Goal: Task Accomplishment & Management: Use online tool/utility

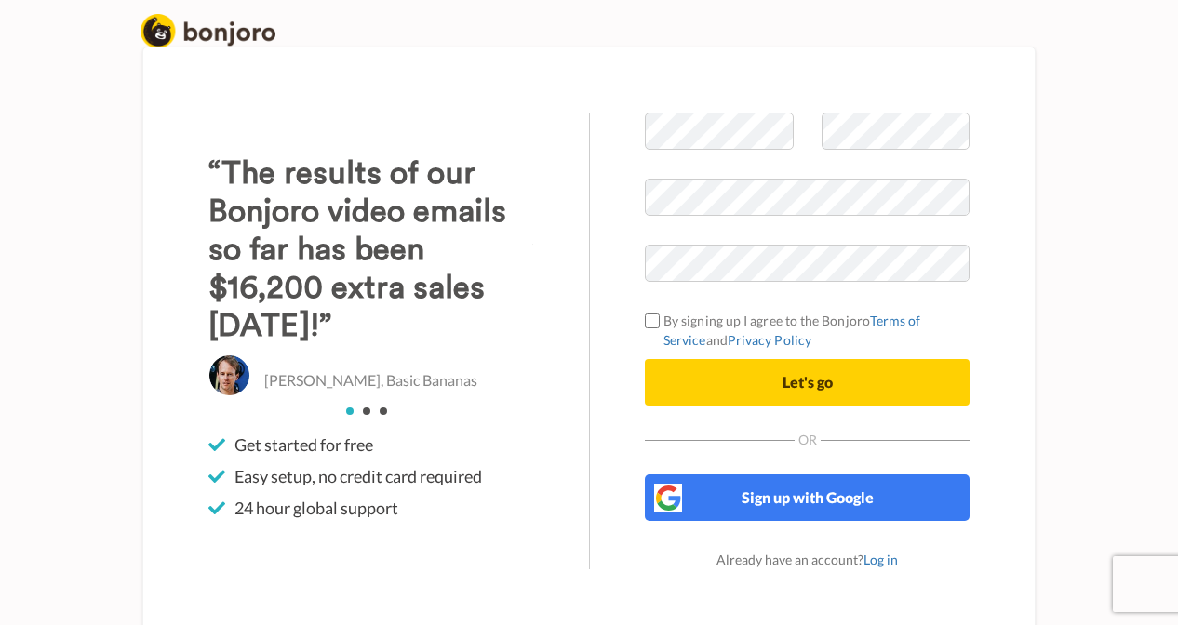
click at [1054, 149] on div "Welcome to Bonjoro By signing up I agree to the Bonjoro Terms of Service and Pr…" at bounding box center [589, 341] width 953 height 589
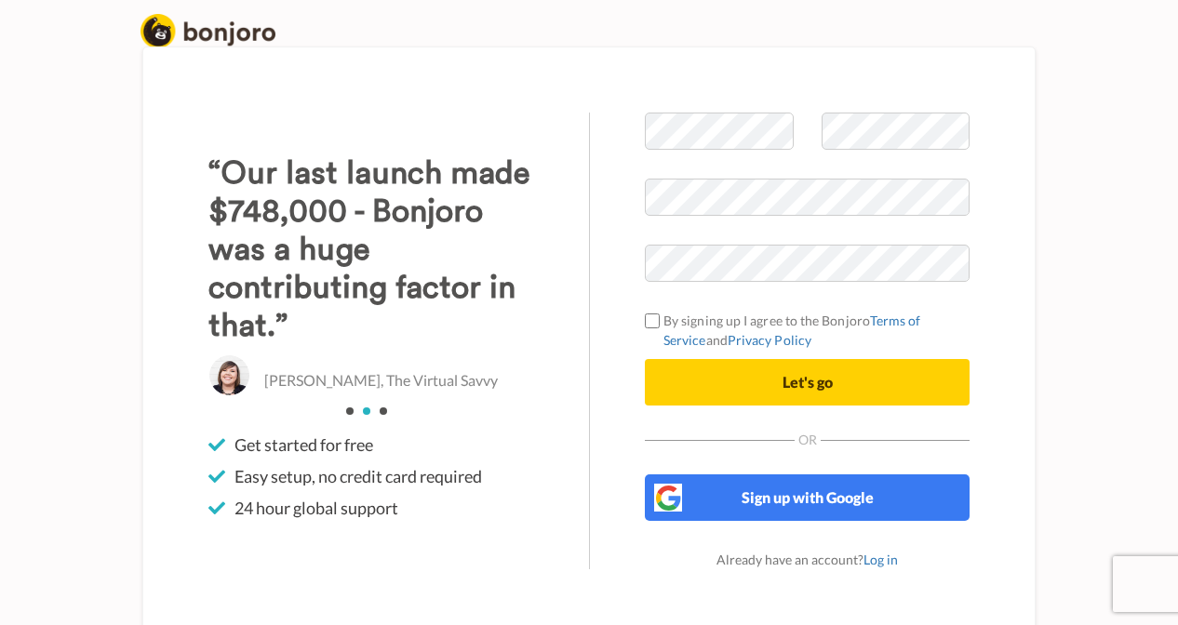
click at [645, 282] on div at bounding box center [645, 282] width 0 height 0
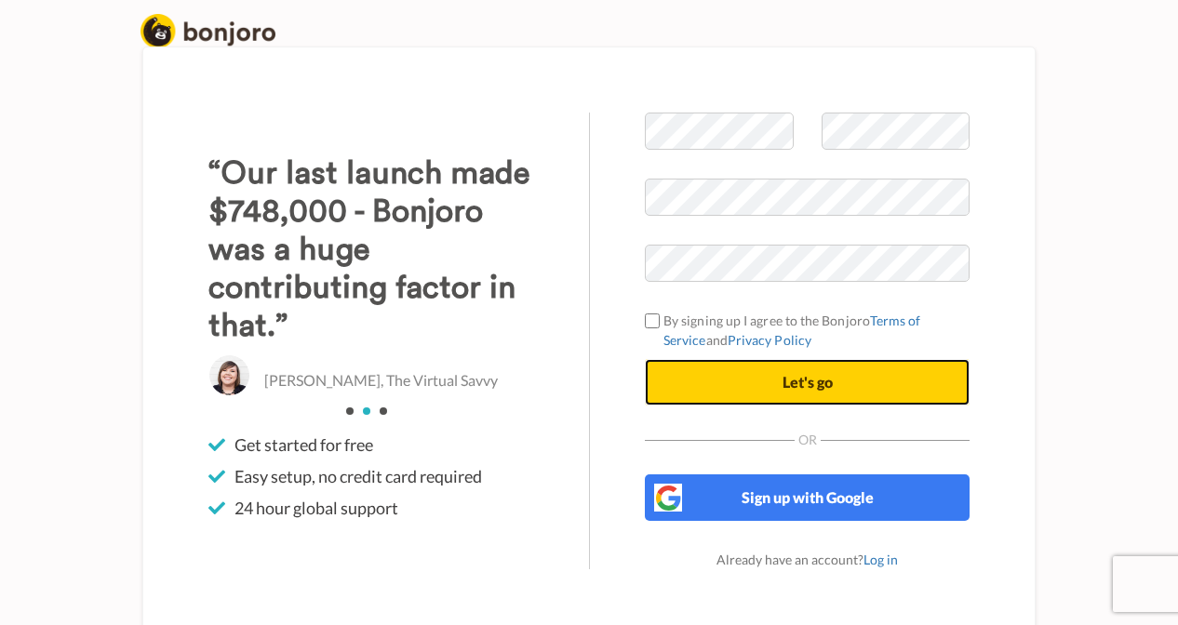
click at [829, 376] on span "Let's go" at bounding box center [808, 382] width 50 height 18
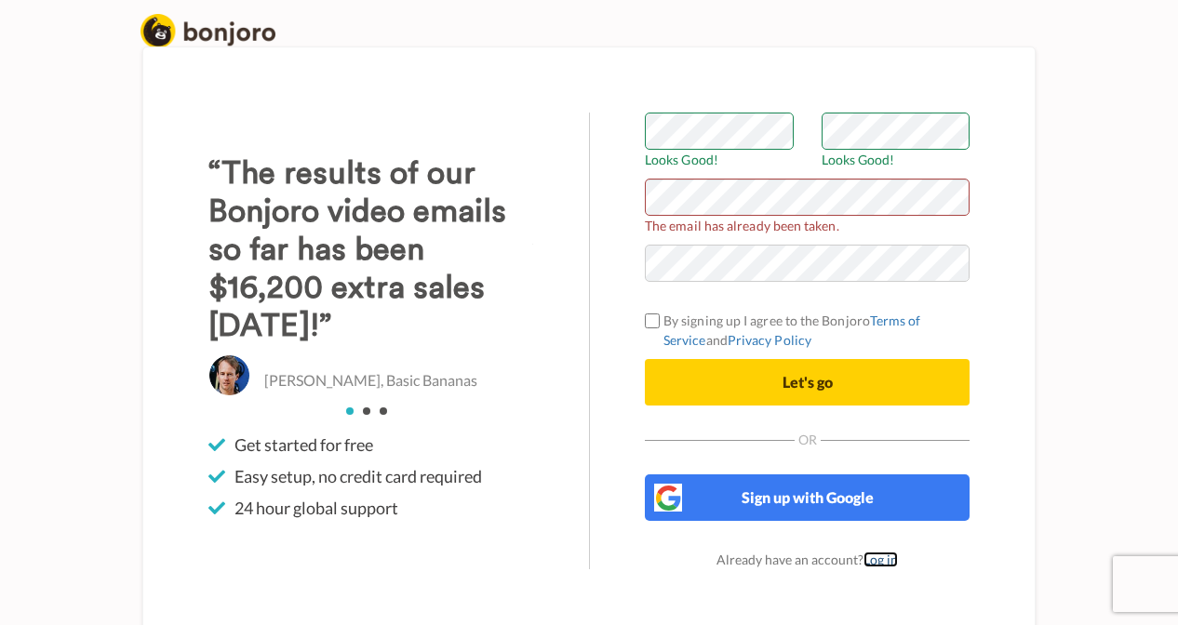
click at [874, 559] on link "Log in" at bounding box center [881, 560] width 34 height 16
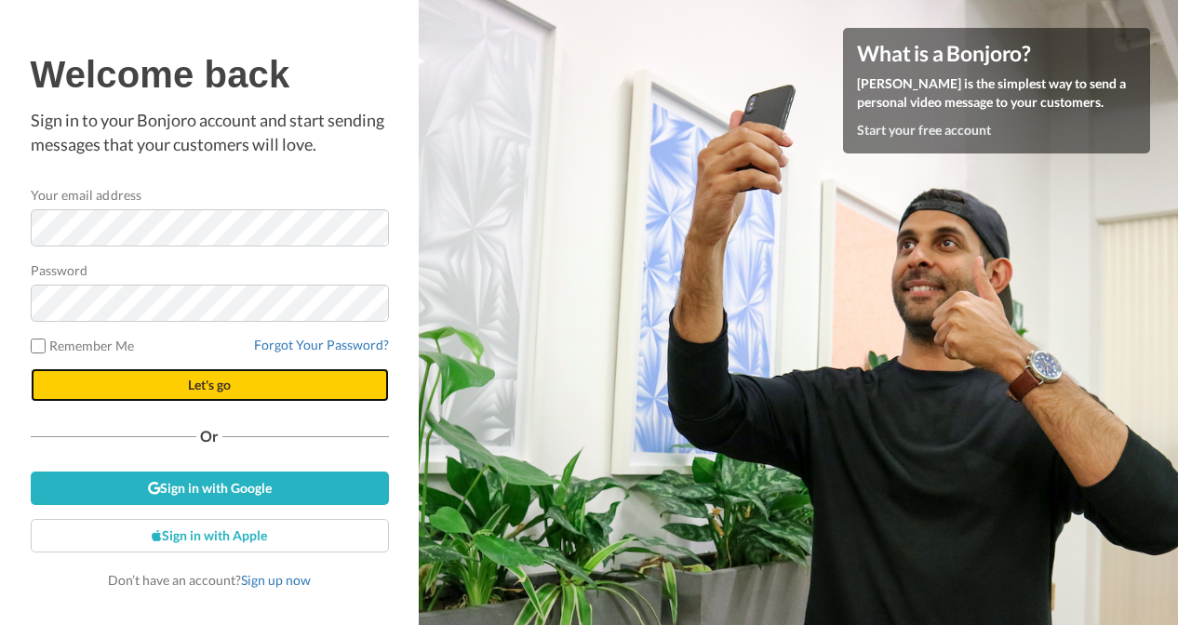
click at [207, 382] on span "Let's go" at bounding box center [209, 385] width 43 height 16
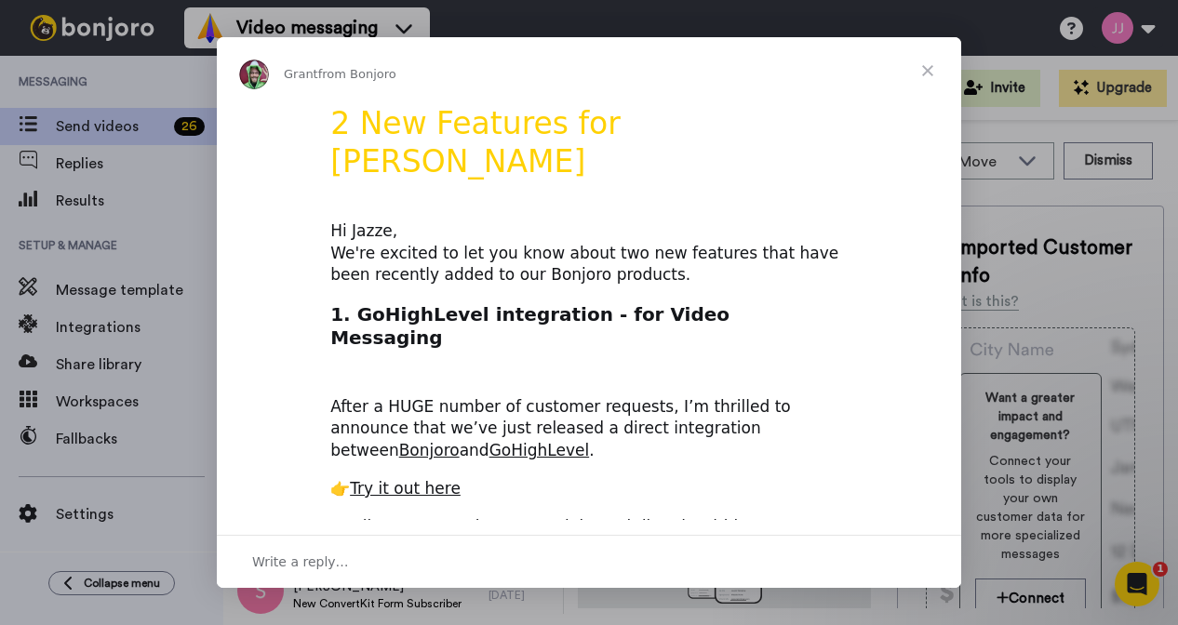
click at [930, 74] on span "Close" at bounding box center [927, 70] width 67 height 67
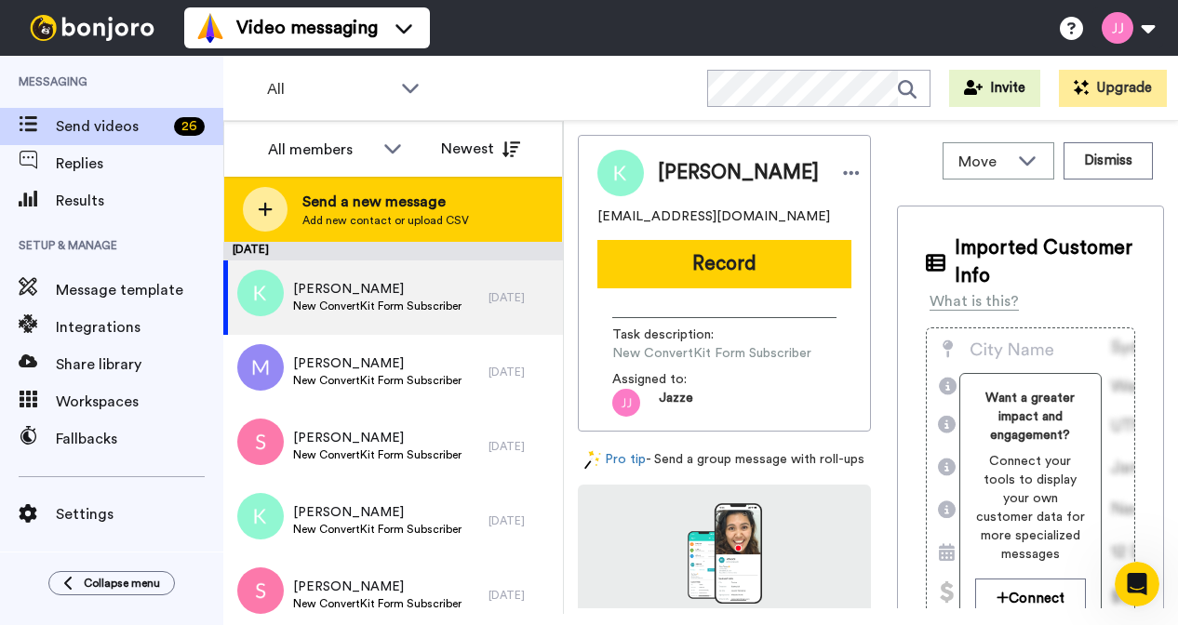
click at [379, 215] on span "Add new contact or upload CSV" at bounding box center [385, 220] width 167 height 15
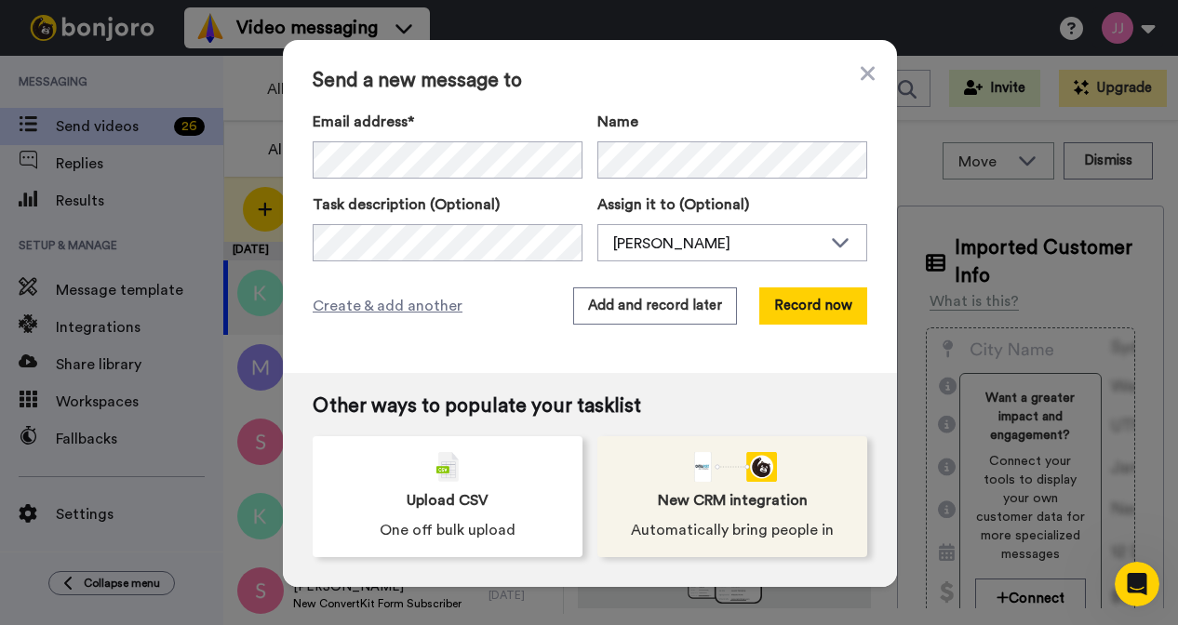
click at [772, 492] on span "New CRM integration" at bounding box center [733, 501] width 150 height 22
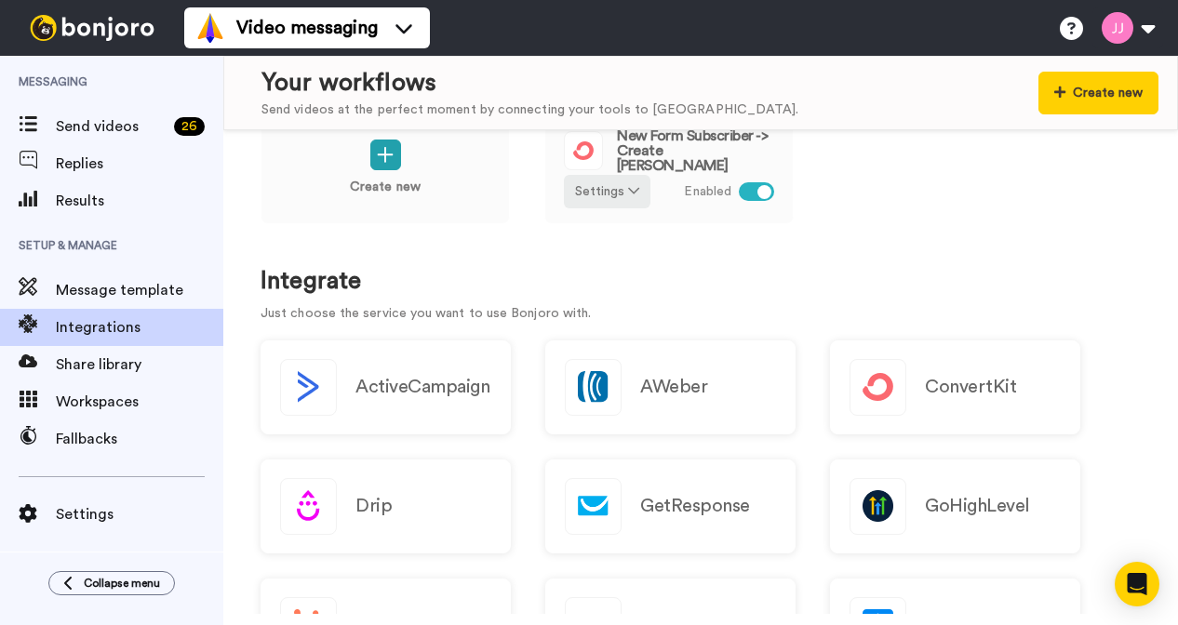
scroll to position [126, 0]
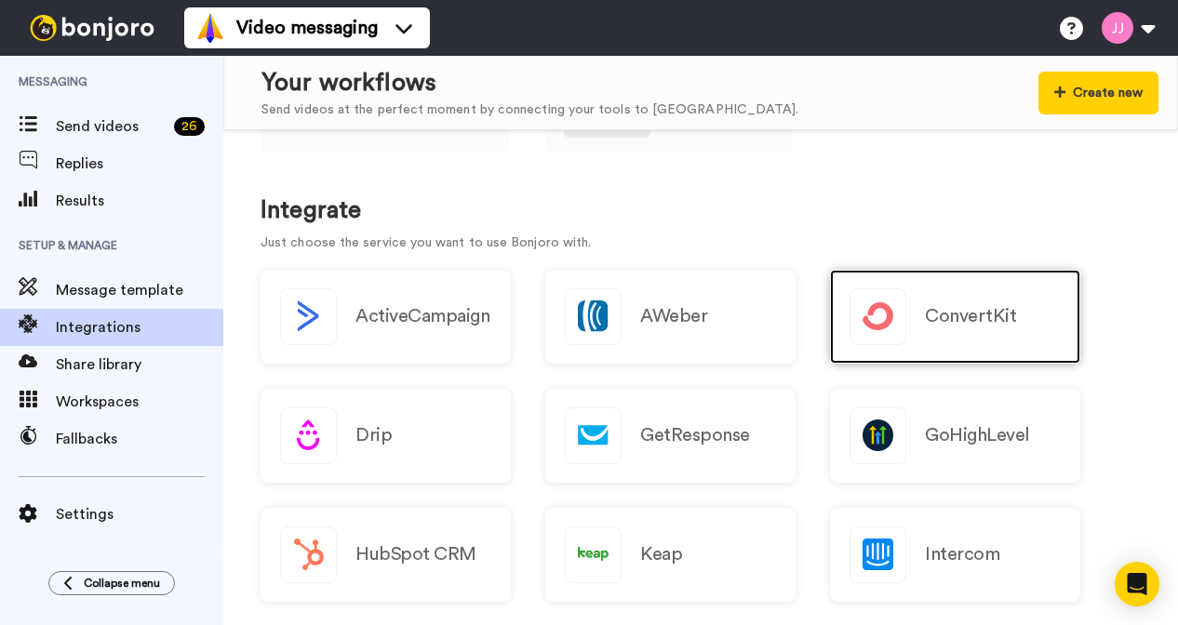
click at [962, 342] on div "ConvertKit" at bounding box center [955, 317] width 250 height 94
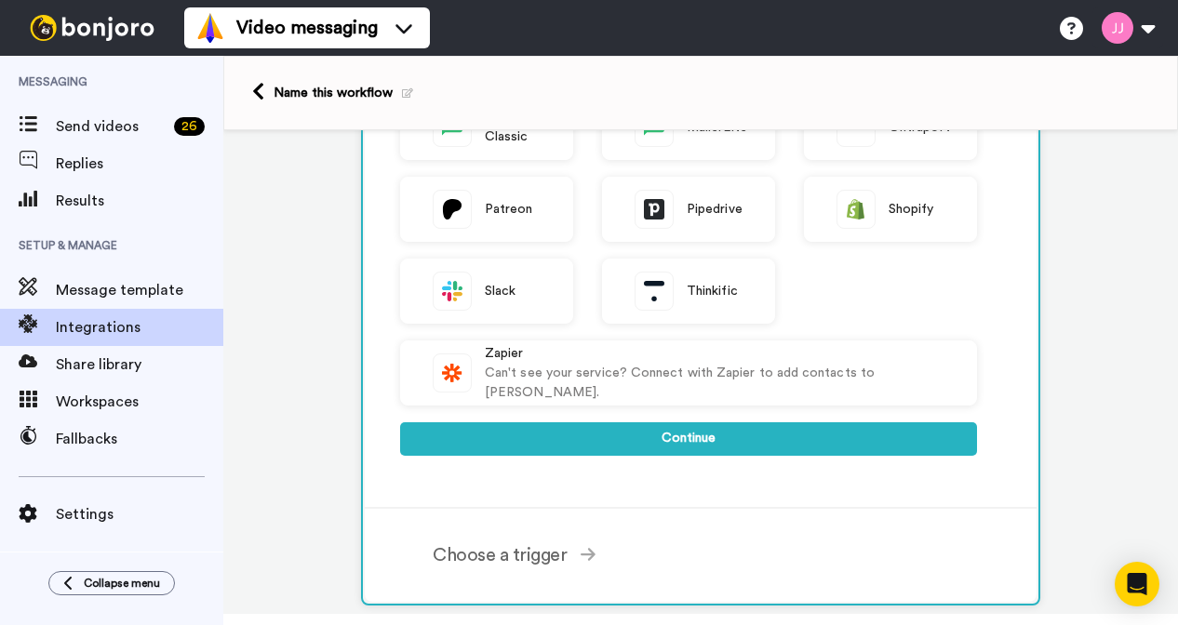
scroll to position [523, 0]
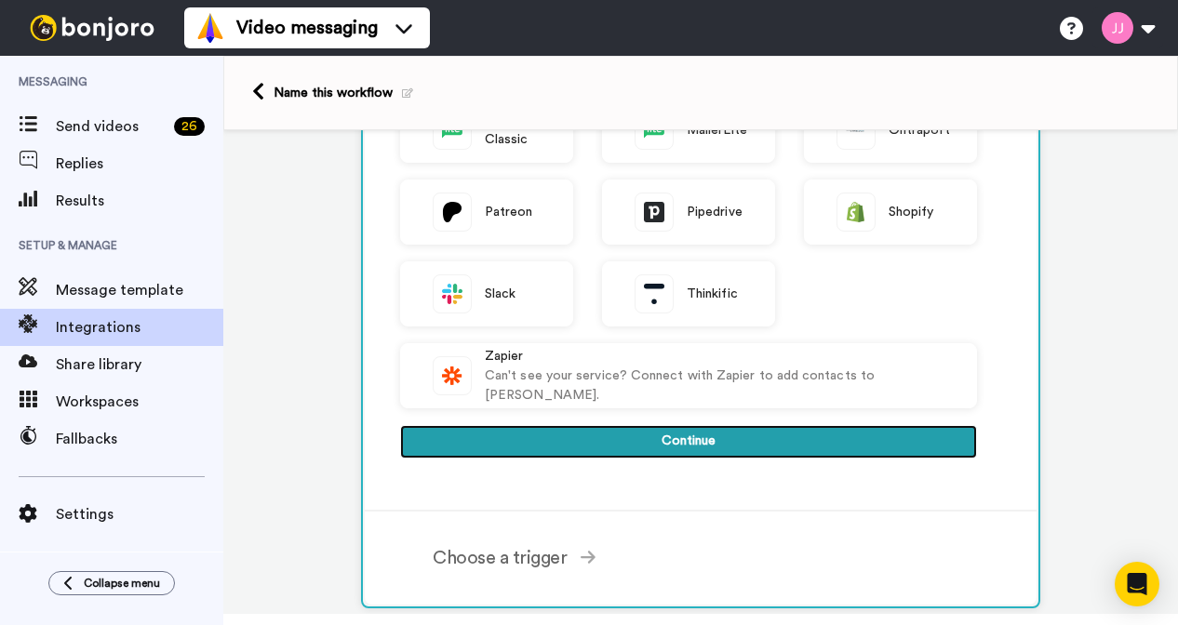
click at [678, 447] on button "Continue" at bounding box center [688, 442] width 577 height 34
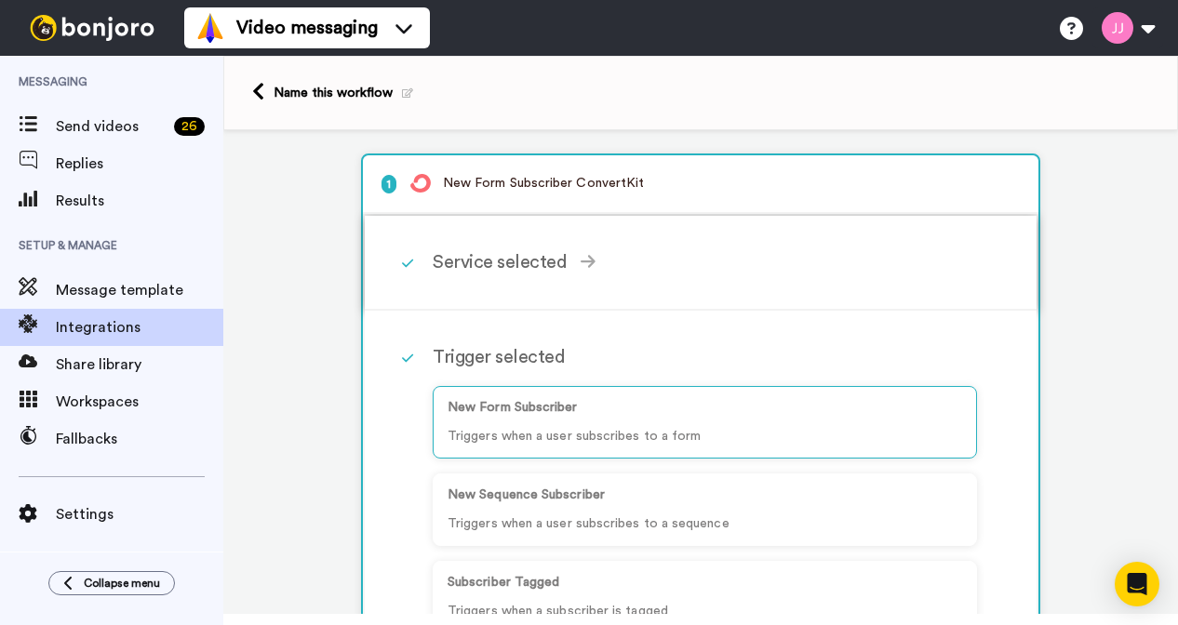
scroll to position [43, 0]
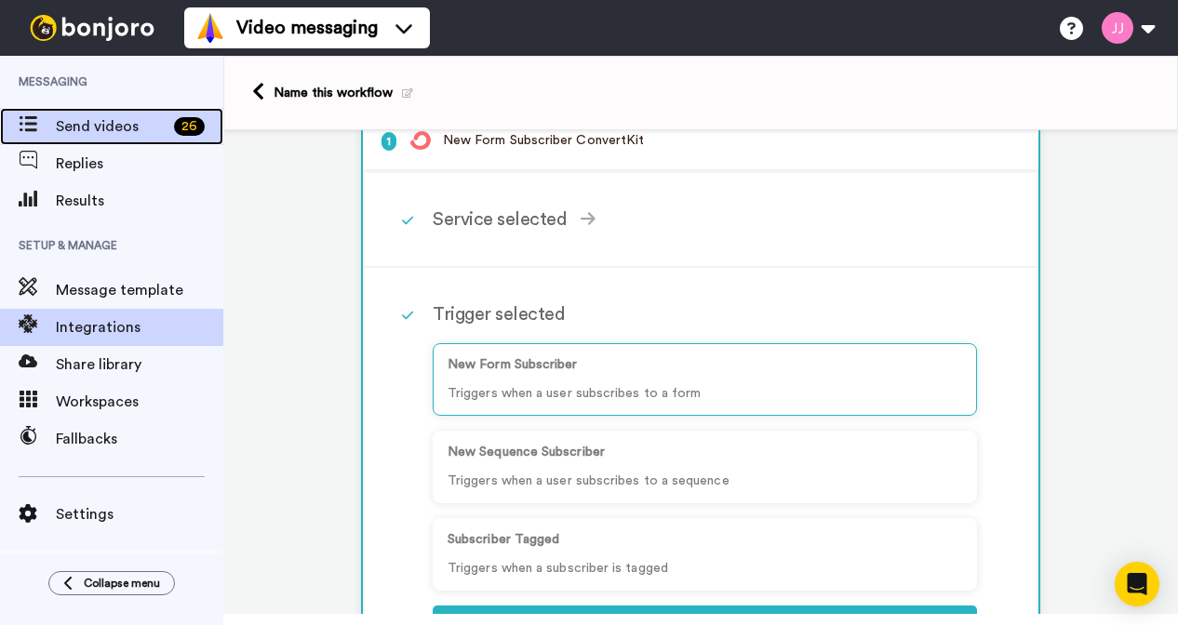
click at [121, 123] on span "Send videos" at bounding box center [111, 126] width 111 height 22
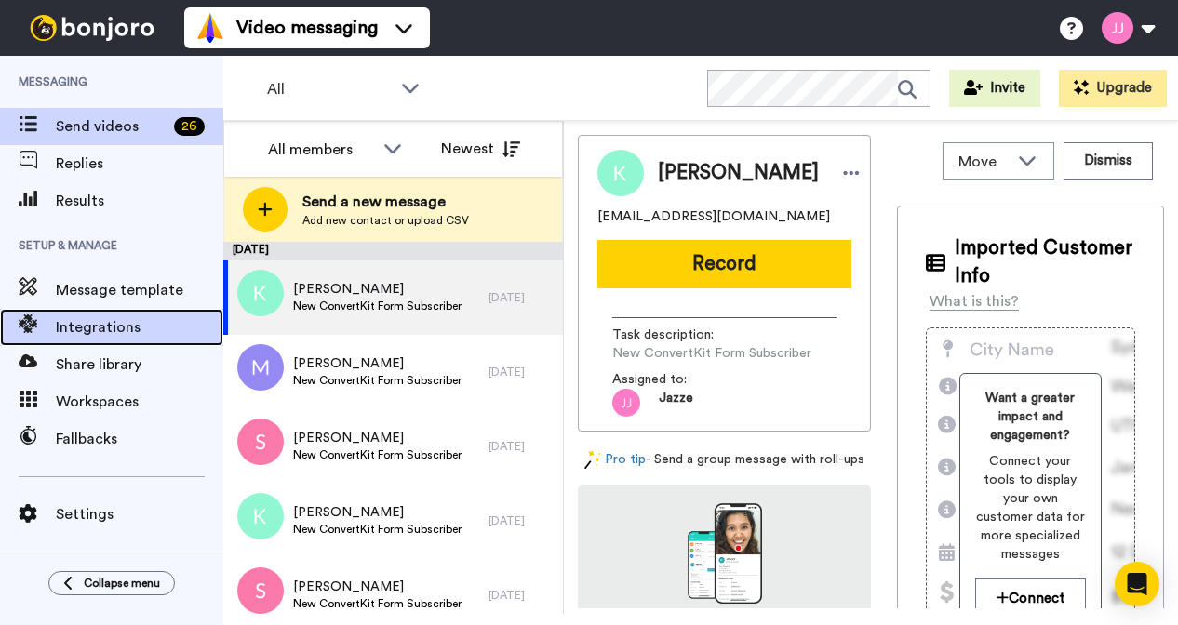
click at [98, 315] on div "Integrations" at bounding box center [111, 327] width 223 height 37
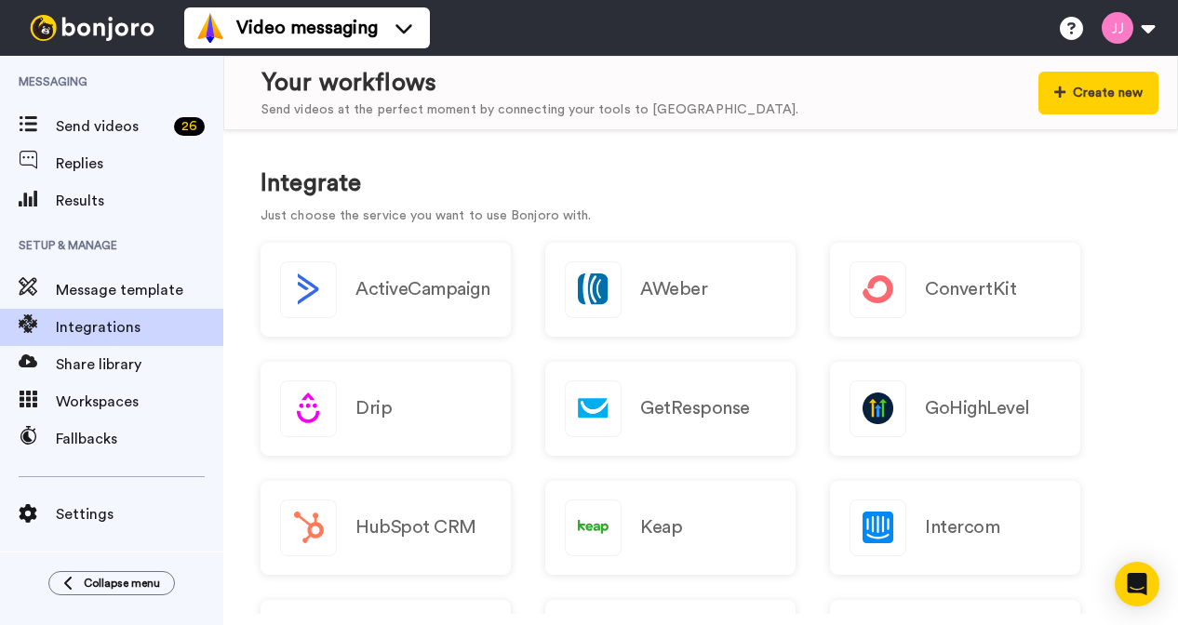
scroll to position [173, 0]
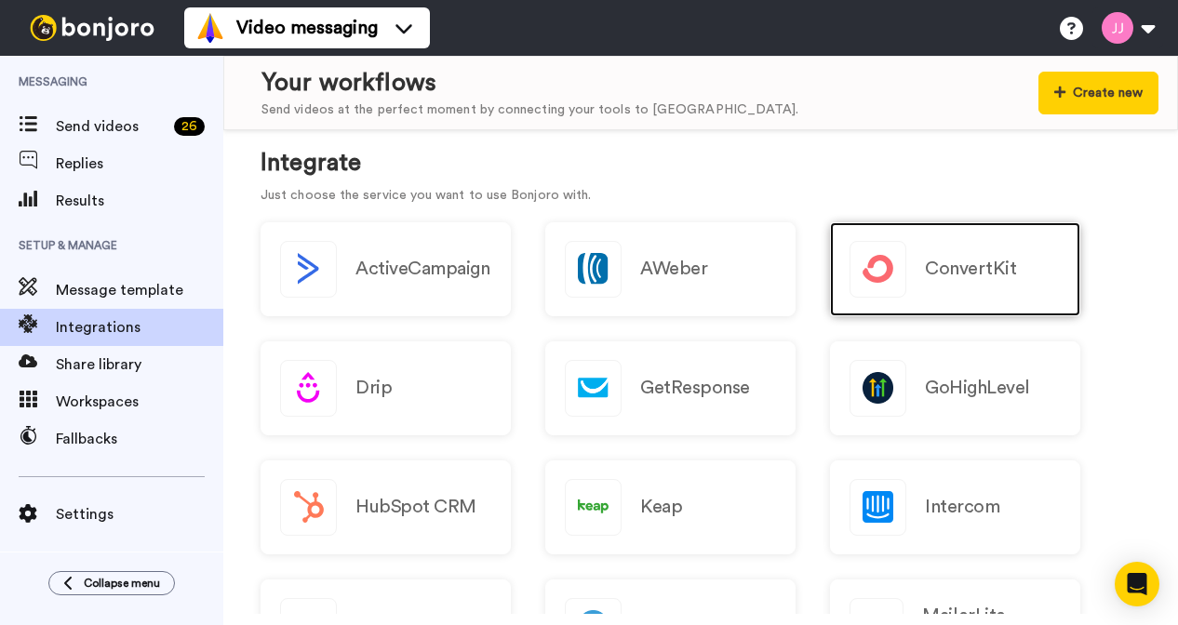
click at [989, 262] on h2 "ConvertKit" at bounding box center [970, 269] width 91 height 20
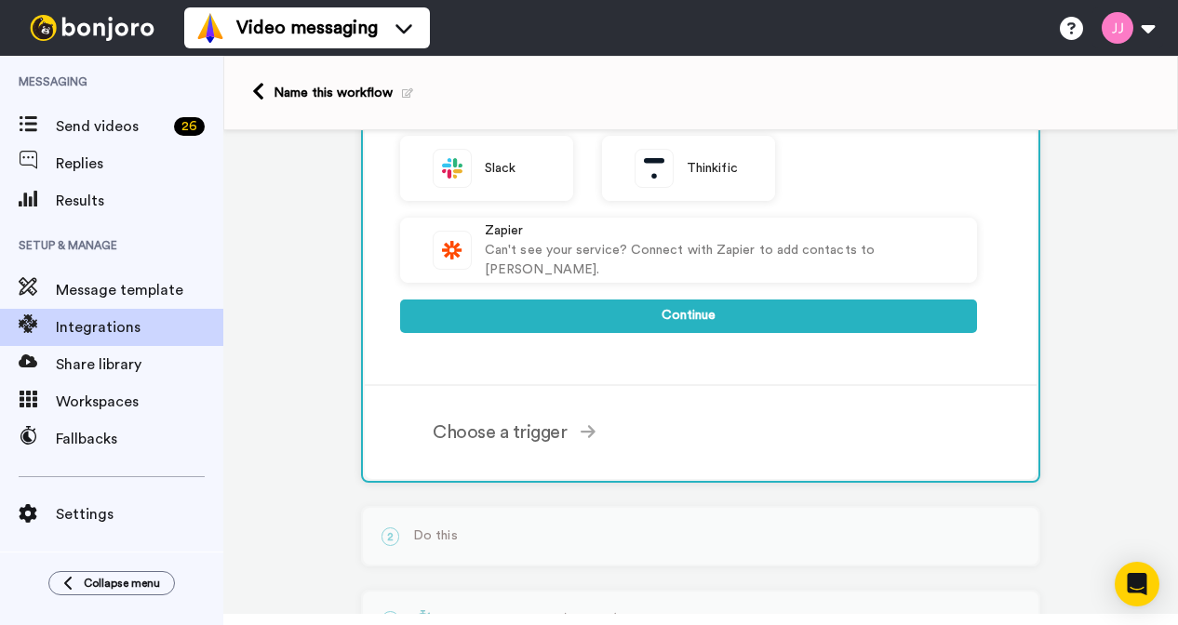
scroll to position [650, 0]
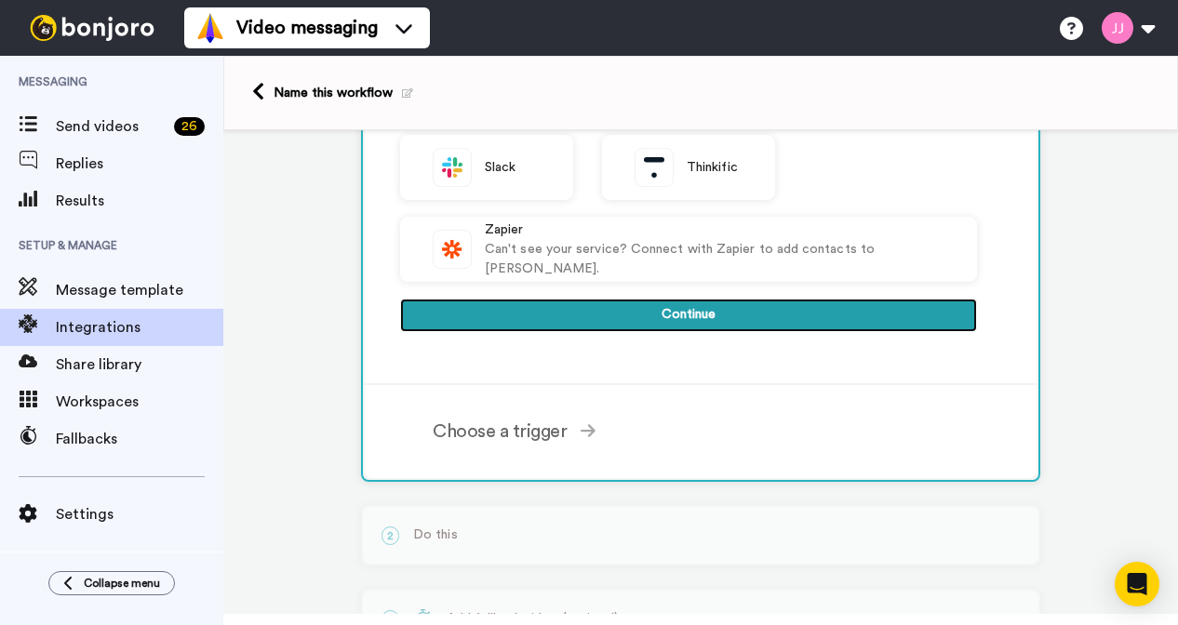
click at [648, 309] on button "Continue" at bounding box center [688, 316] width 577 height 34
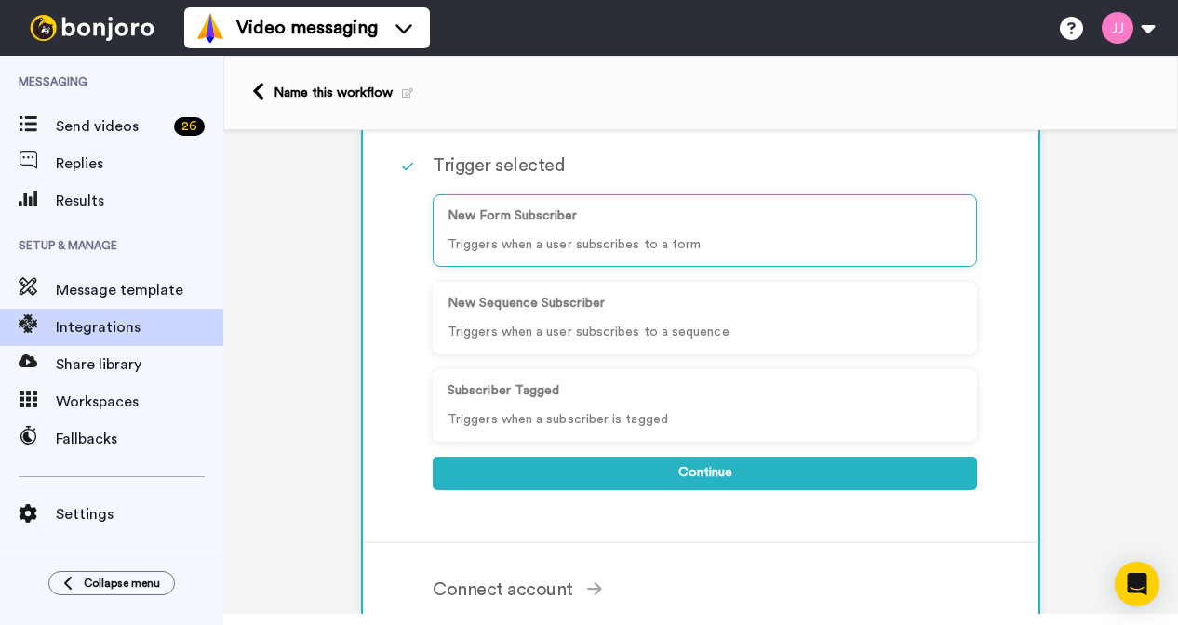
scroll to position [195, 0]
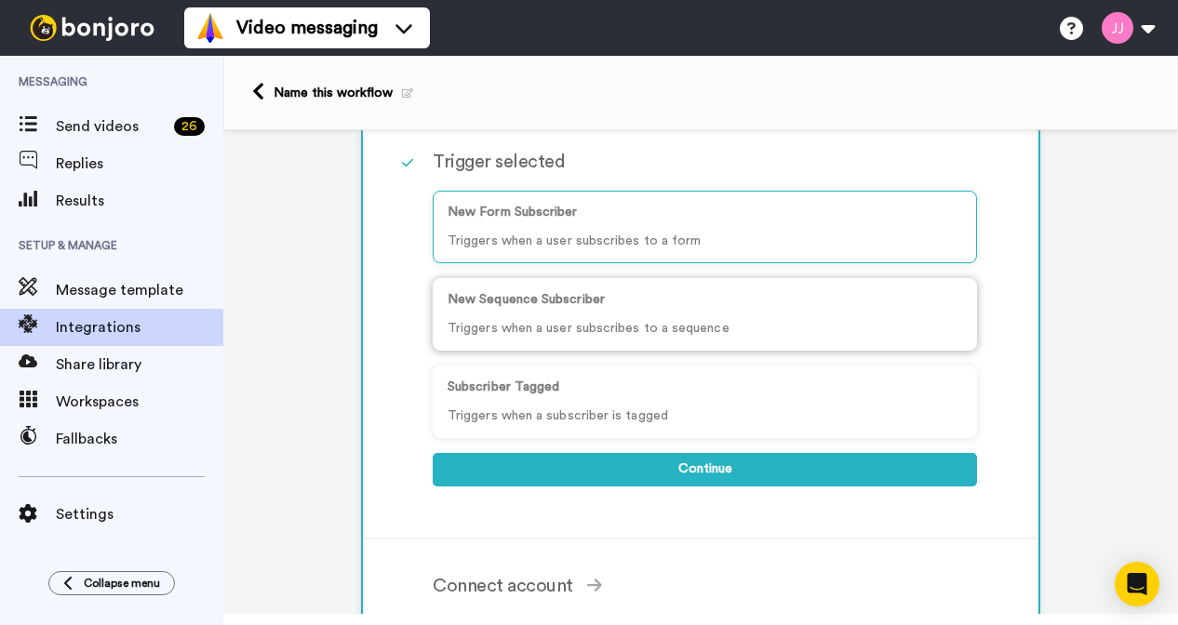
click at [601, 326] on p "Triggers when a user subscribes to a sequence" at bounding box center [705, 329] width 515 height 20
click at [645, 248] on p "Triggers when a user subscribes to a form" at bounding box center [705, 242] width 515 height 20
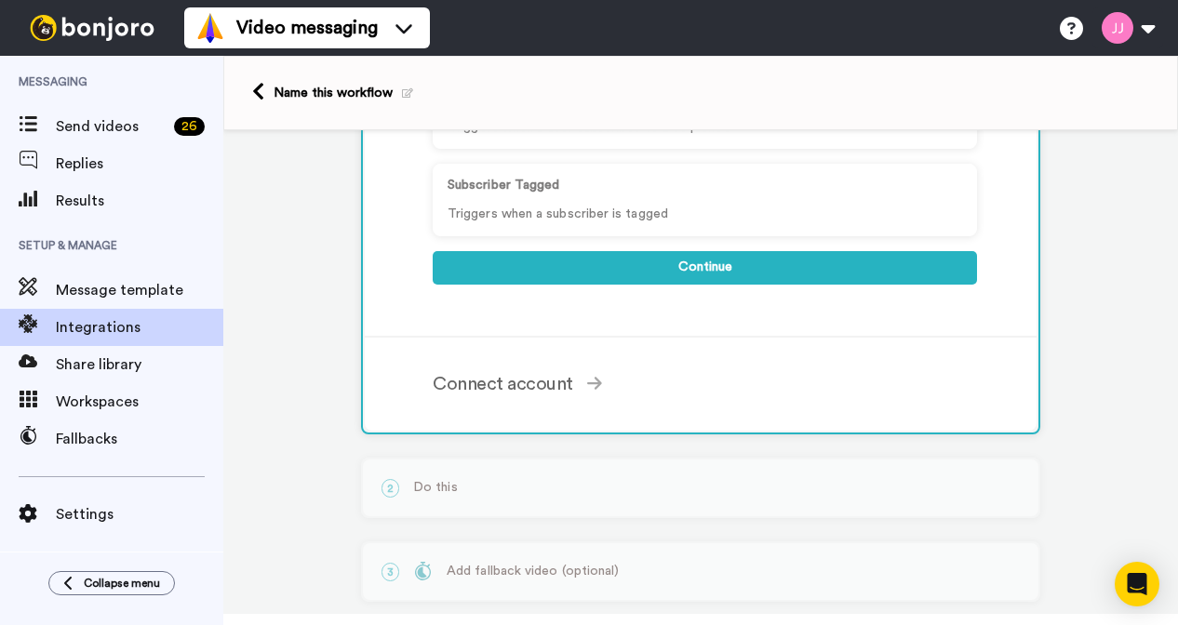
scroll to position [412, 0]
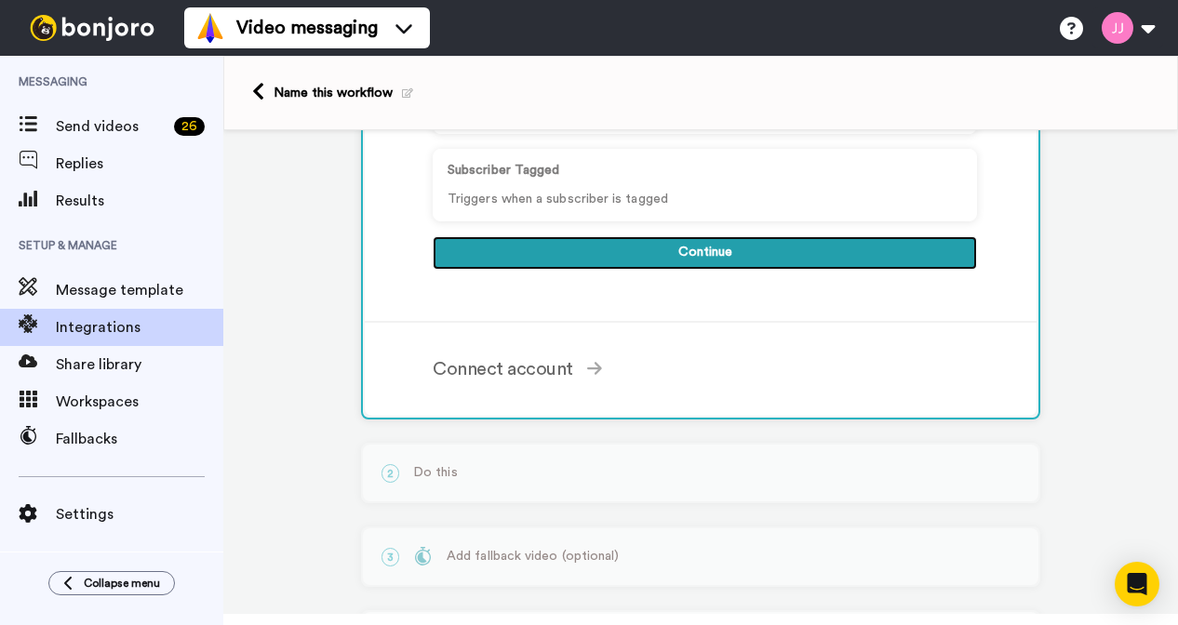
click at [719, 245] on button "Continue" at bounding box center [705, 253] width 544 height 34
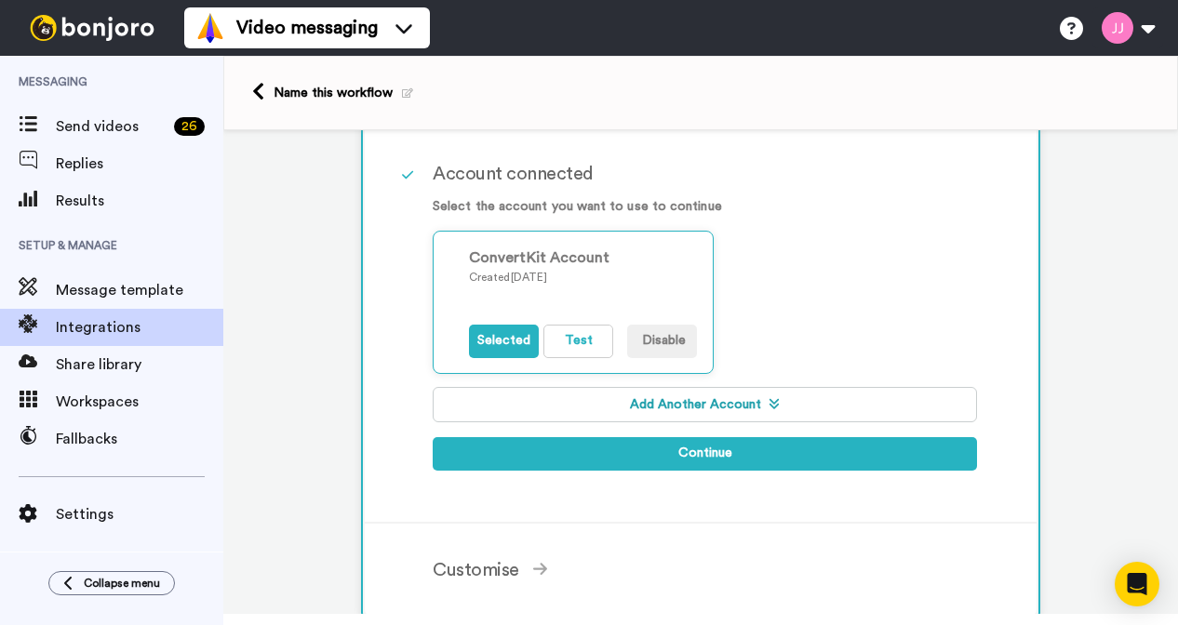
scroll to position [261, 0]
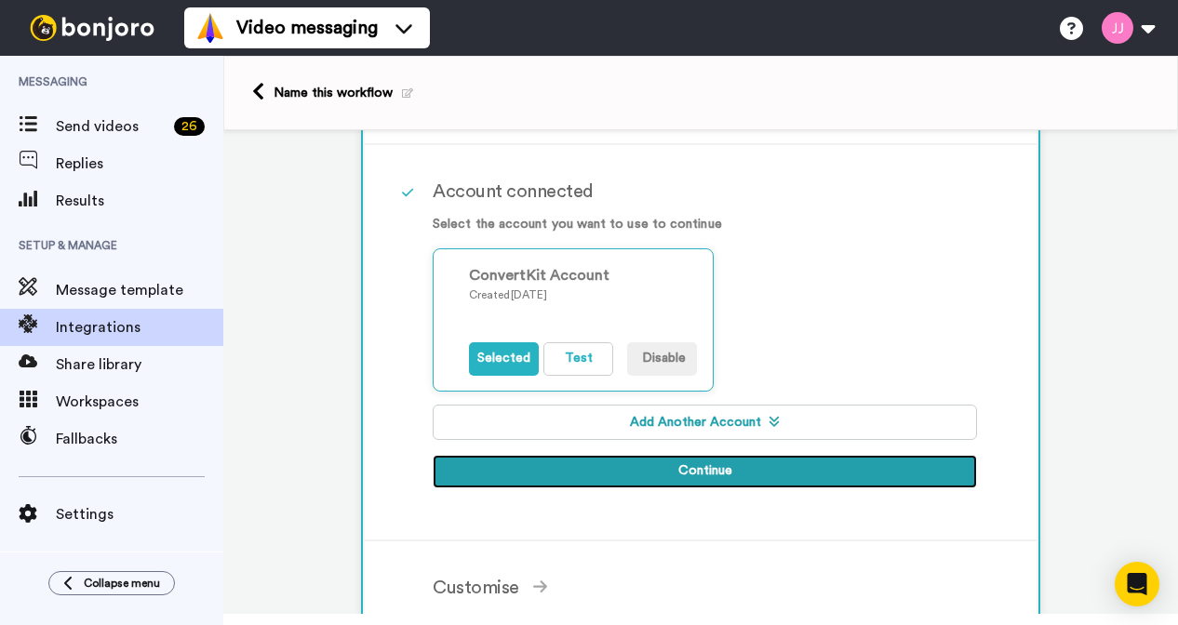
click at [744, 475] on button "Continue" at bounding box center [705, 472] width 544 height 34
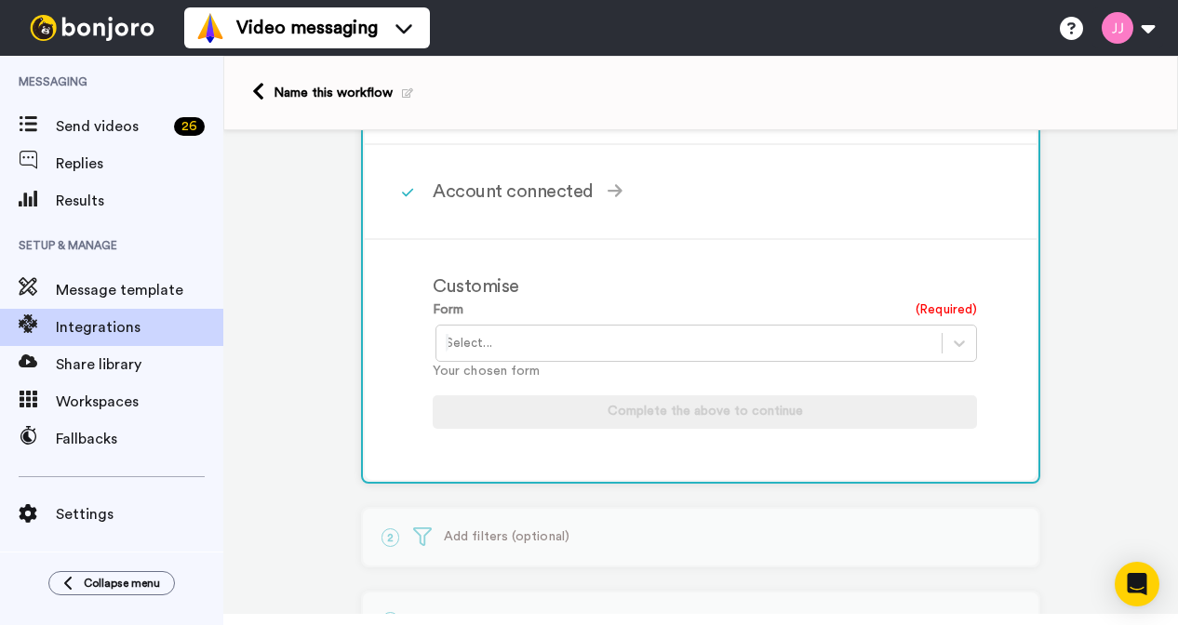
click at [747, 338] on div at bounding box center [689, 343] width 487 height 22
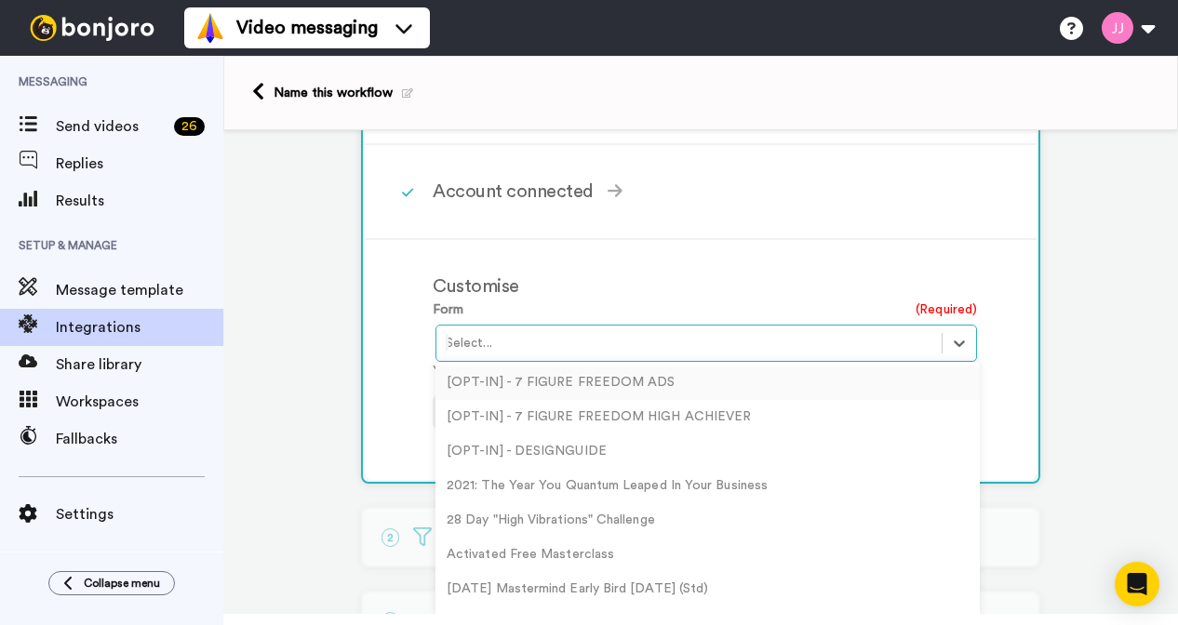
click at [1011, 264] on div "Customise Form (Required) option [OPT-IN] - 7 FIGURE FREEDOM ADS focused, 1 of …" at bounding box center [725, 360] width 585 height 203
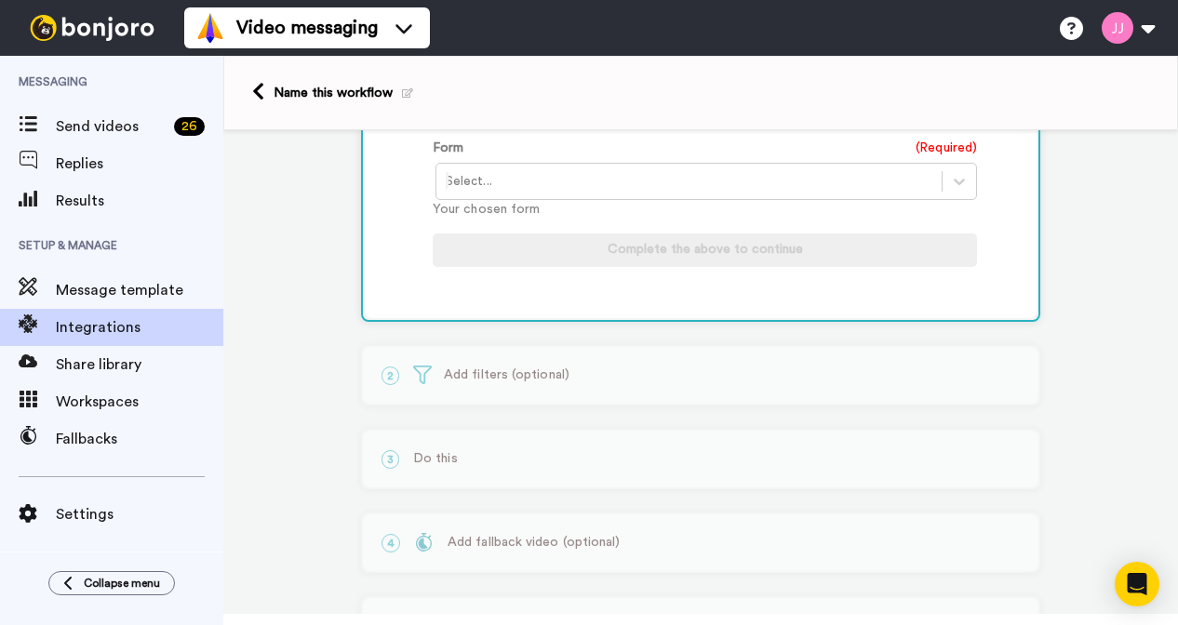
scroll to position [517, 0]
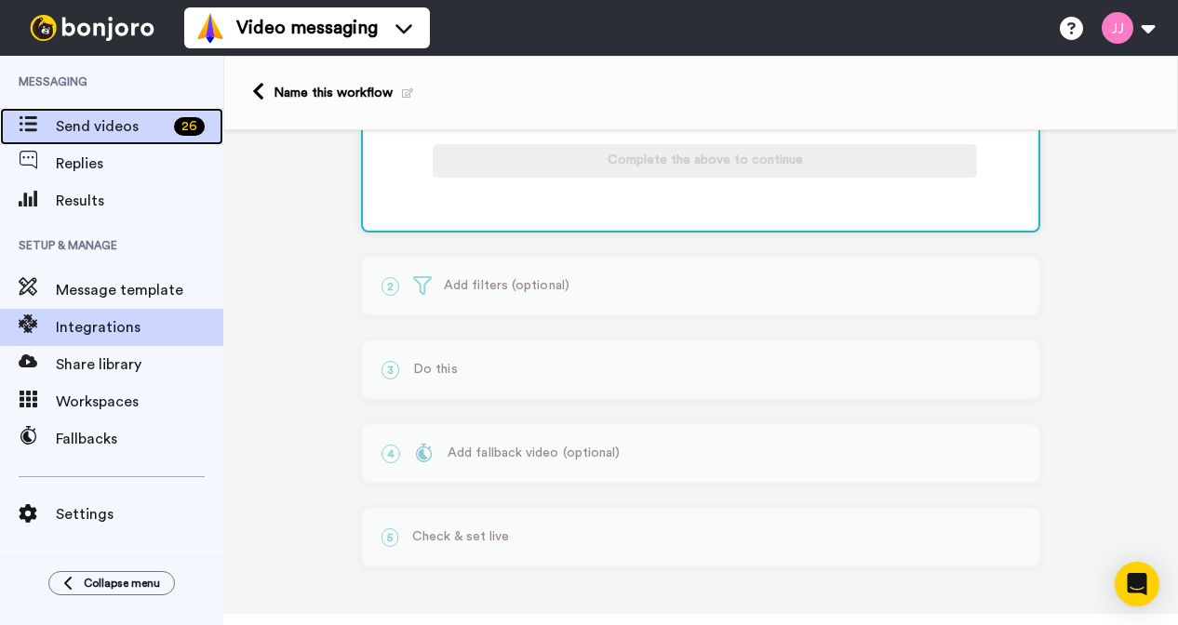
click at [110, 127] on span "Send videos" at bounding box center [111, 126] width 111 height 22
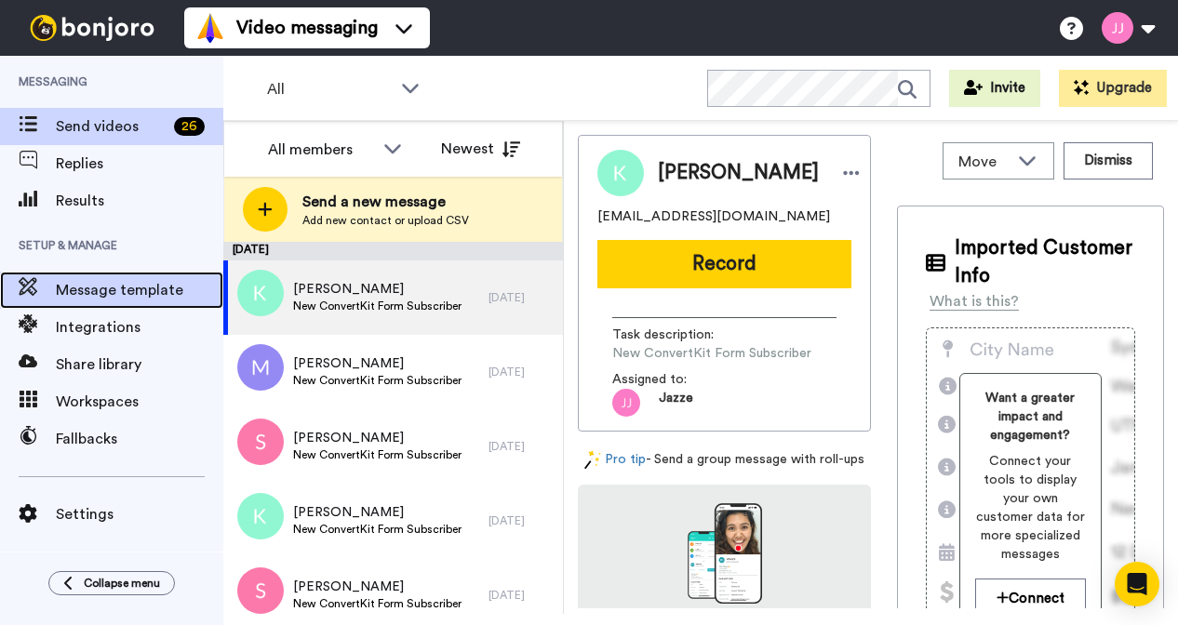
click at [112, 294] on span "Message template" at bounding box center [140, 290] width 168 height 22
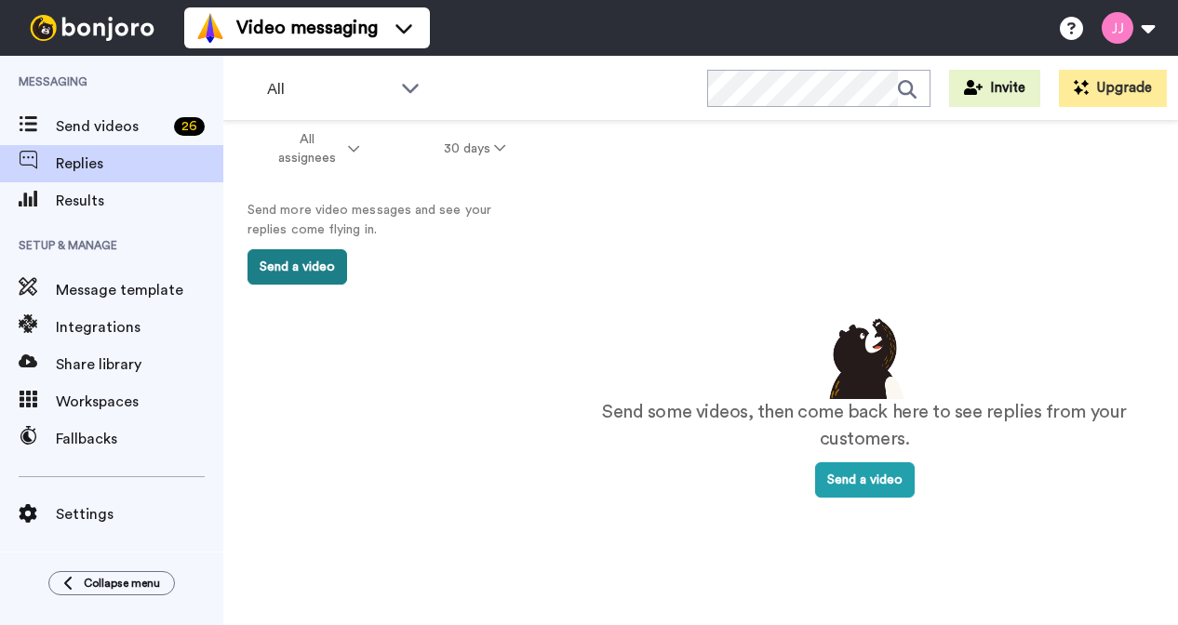
click at [291, 272] on button "Send a video" at bounding box center [298, 266] width 100 height 35
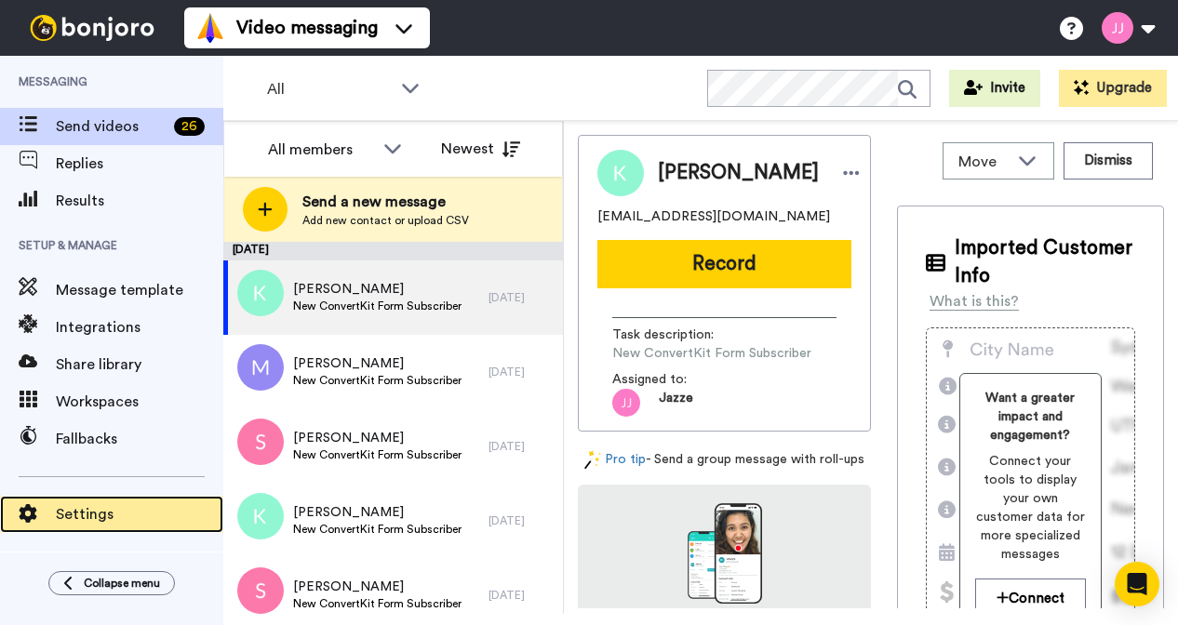
click at [109, 517] on span "Settings" at bounding box center [140, 515] width 168 height 22
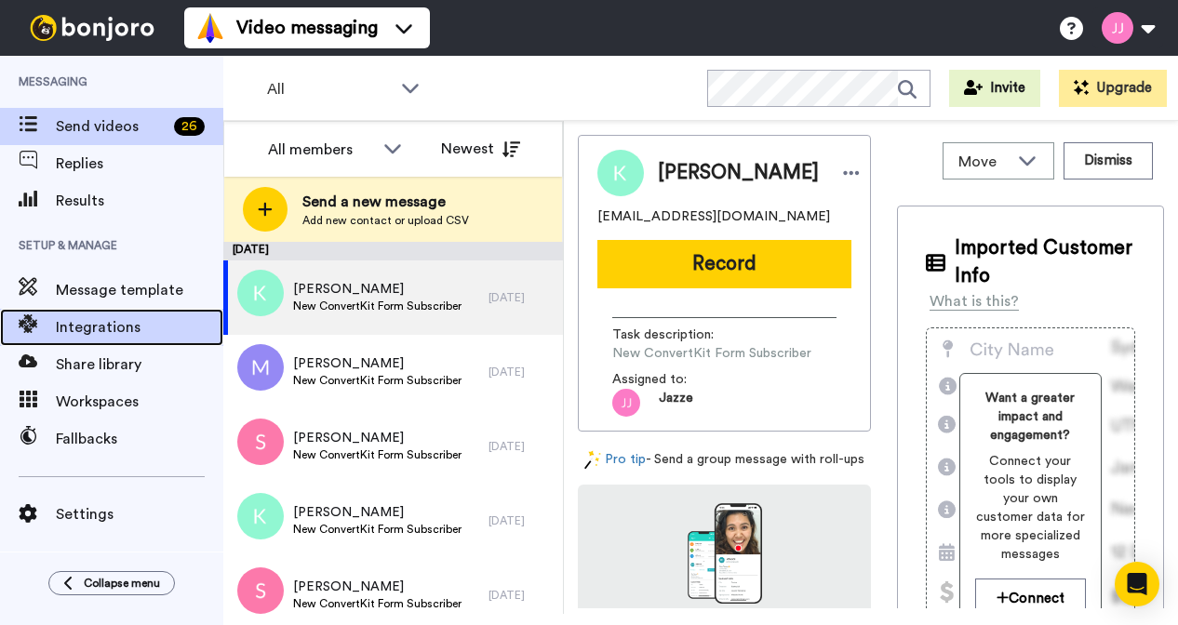
click at [102, 334] on span "Integrations" at bounding box center [140, 327] width 168 height 22
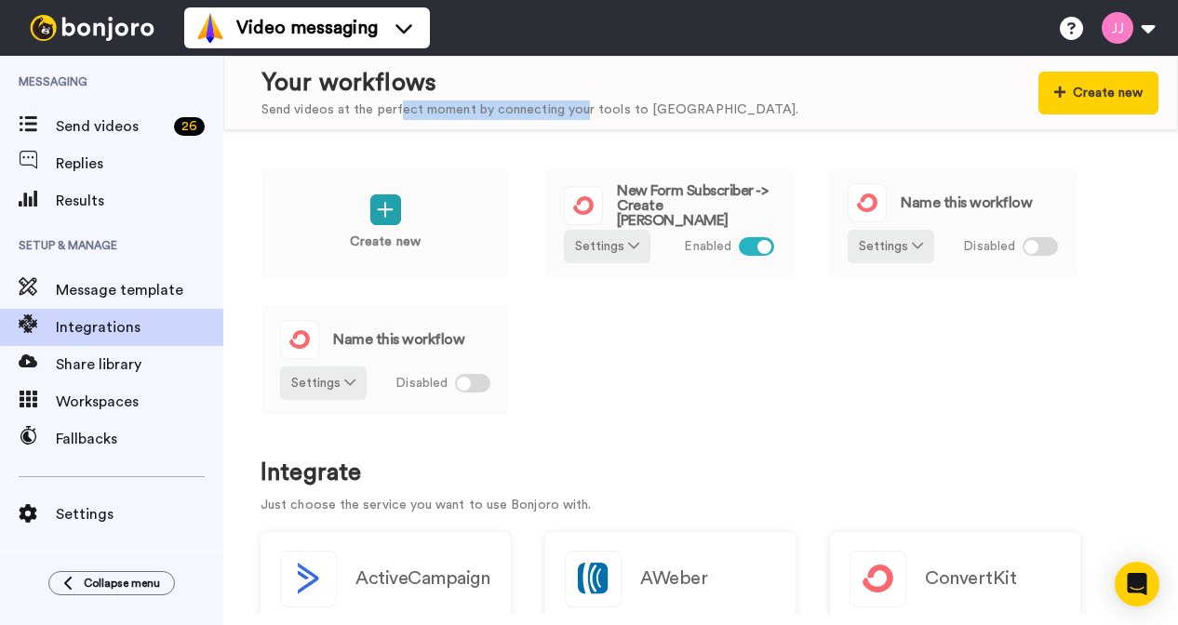
drag, startPoint x: 398, startPoint y: 113, endPoint x: 581, endPoint y: 115, distance: 182.4
click at [581, 115] on div "Send videos at the perfect moment by connecting your tools to [GEOGRAPHIC_DATA]." at bounding box center [530, 111] width 537 height 20
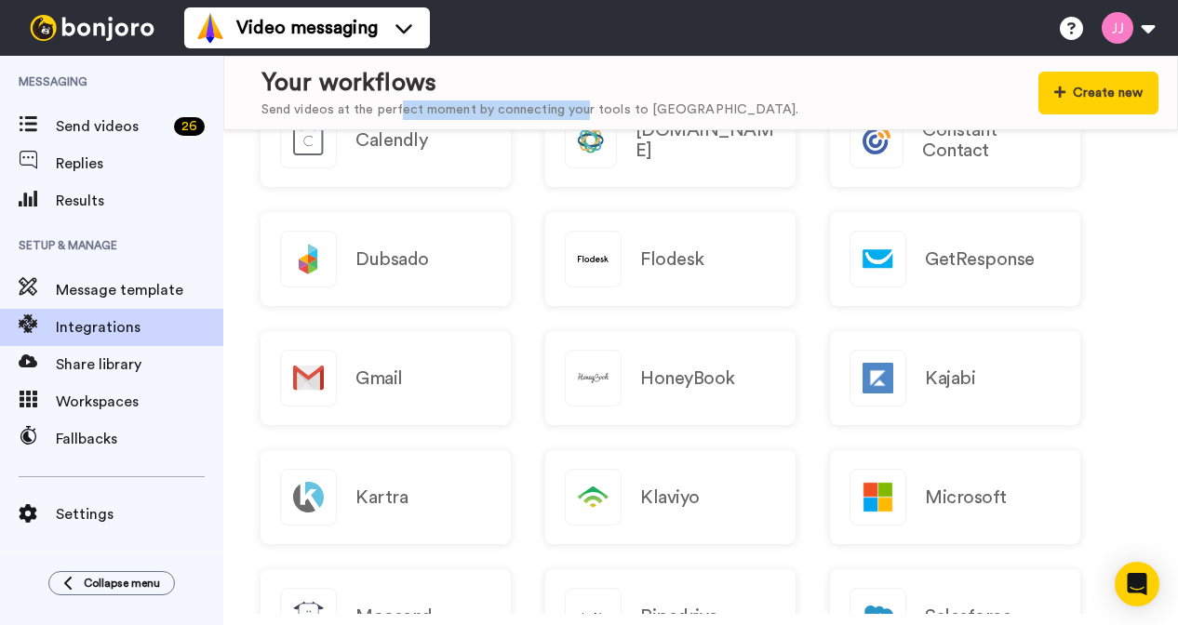
scroll to position [1569, 0]
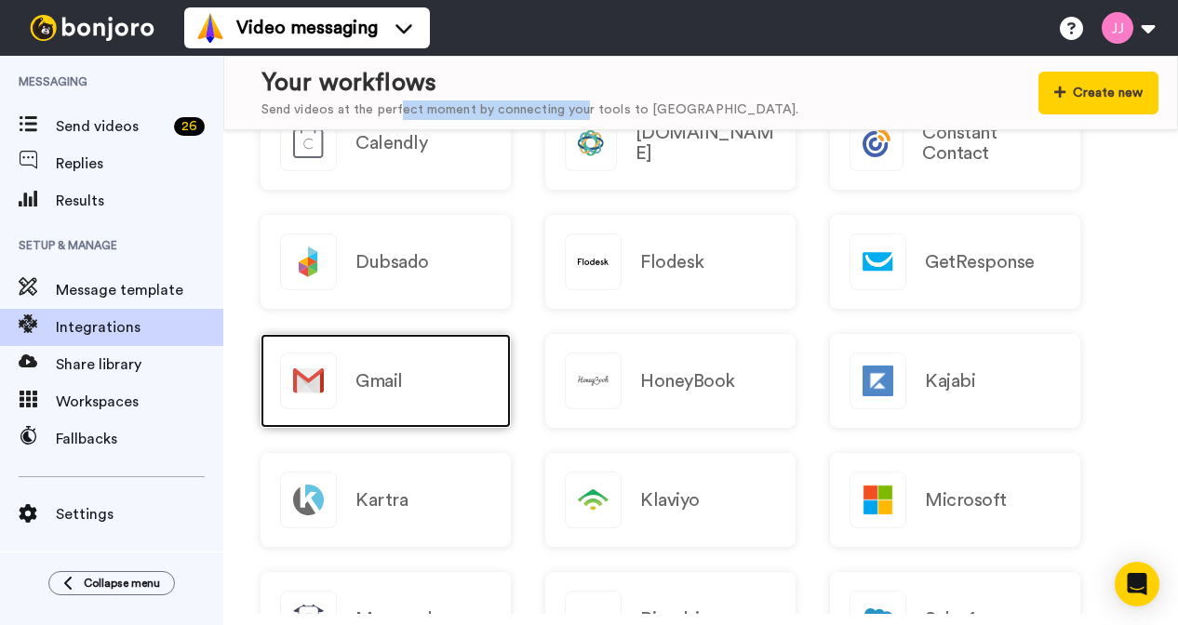
click at [454, 395] on div "Gmail" at bounding box center [386, 381] width 250 height 94
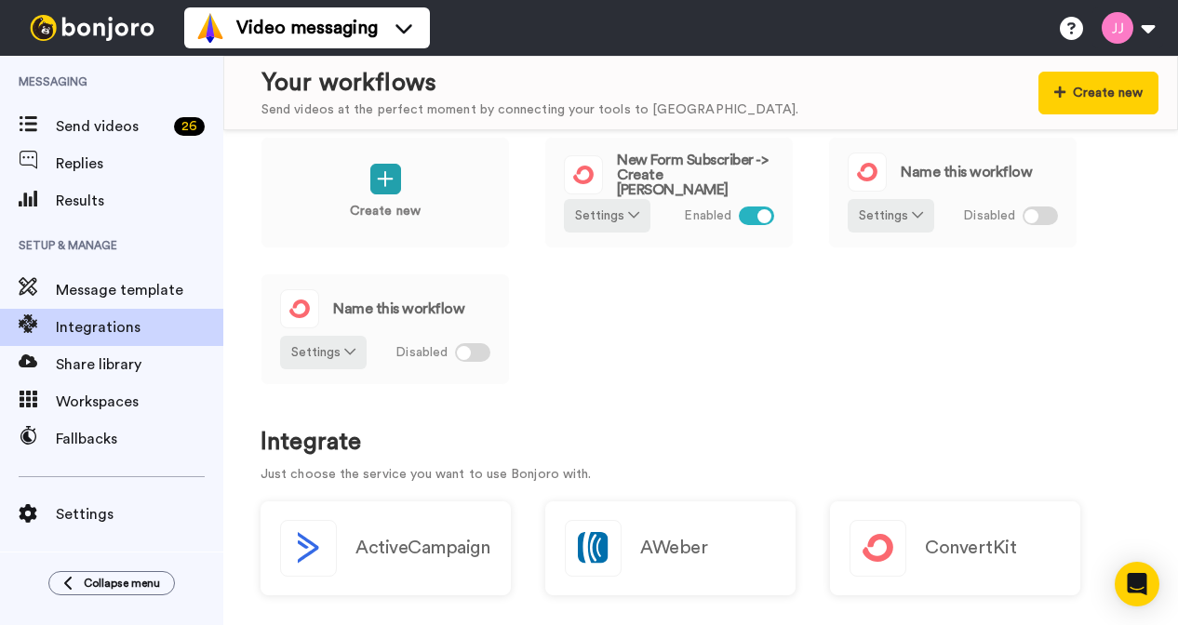
scroll to position [0, 0]
